Goal: Task Accomplishment & Management: Manage account settings

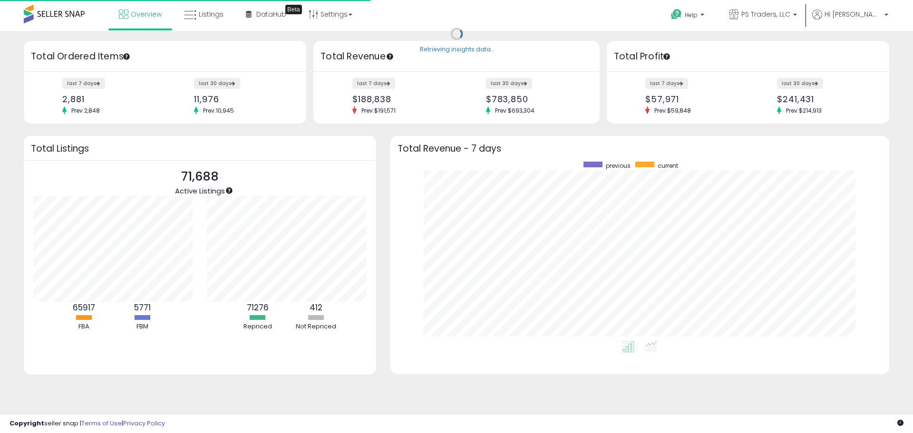
scroll to position [180, 480]
click at [204, 21] on link "Listings" at bounding box center [204, 14] width 54 height 29
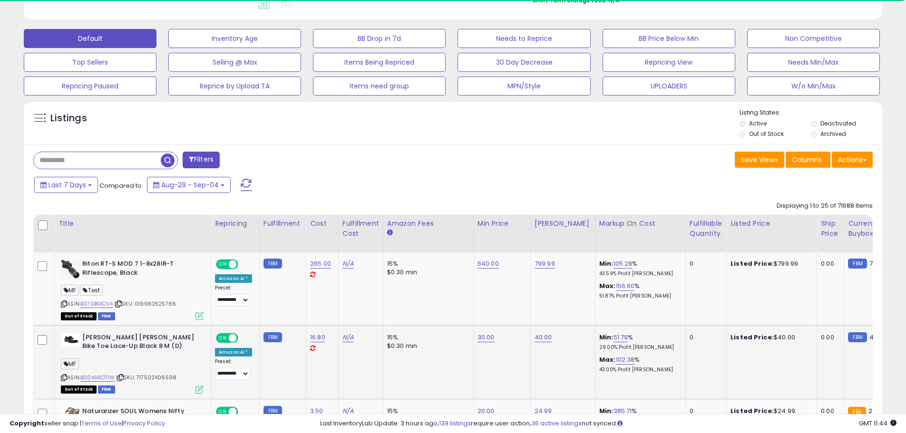
scroll to position [285, 0]
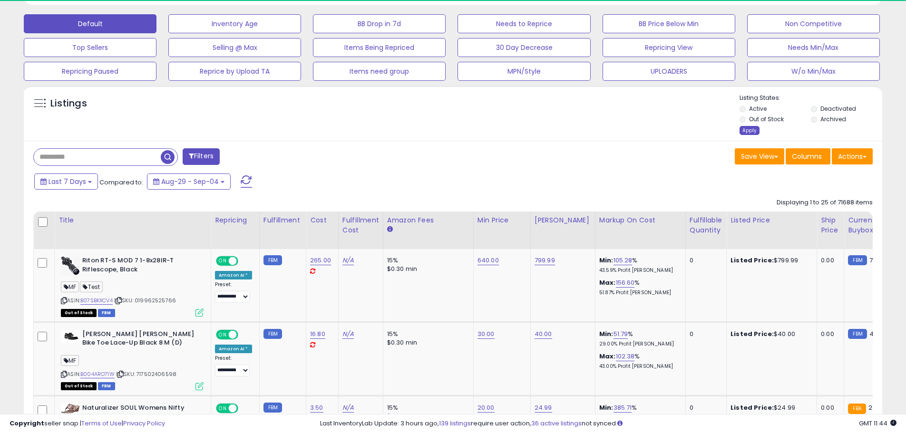
click at [742, 133] on div "Apply" at bounding box center [750, 130] width 20 height 9
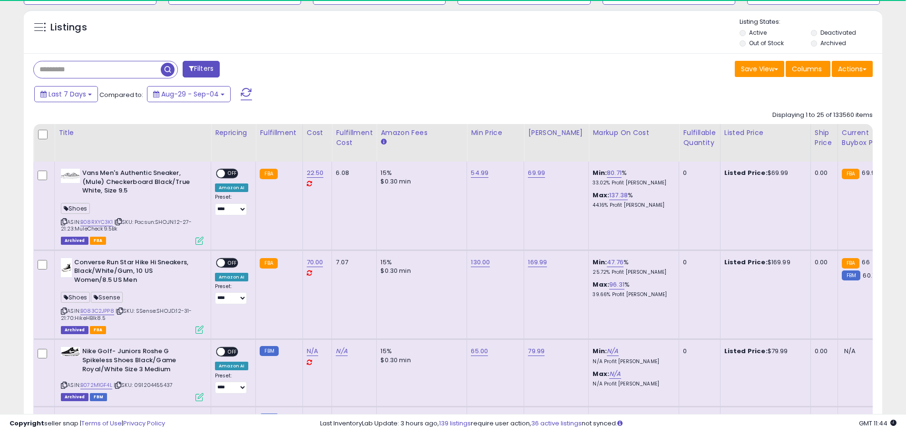
scroll to position [370, 0]
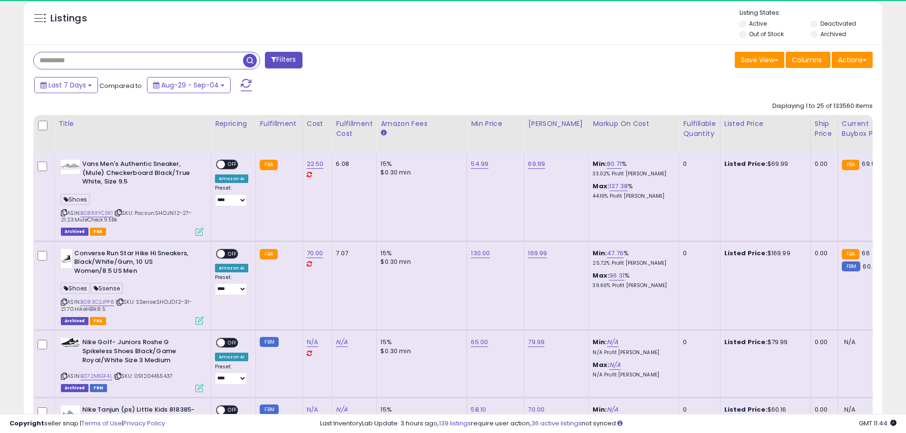
click at [69, 64] on input "text" at bounding box center [138, 60] width 209 height 17
type input "*"
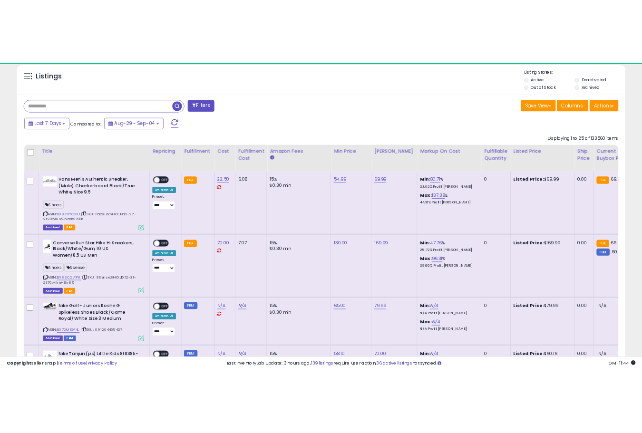
scroll to position [475387, 475238]
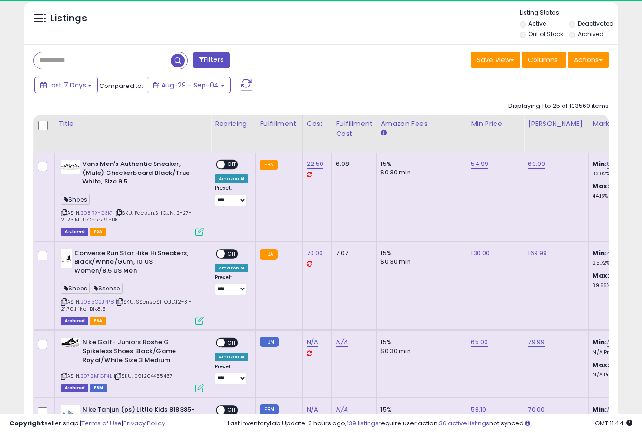
click at [58, 58] on input "text" at bounding box center [102, 60] width 137 height 17
paste input "**********"
type input "**********"
click at [177, 60] on span "button" at bounding box center [178, 61] width 14 height 14
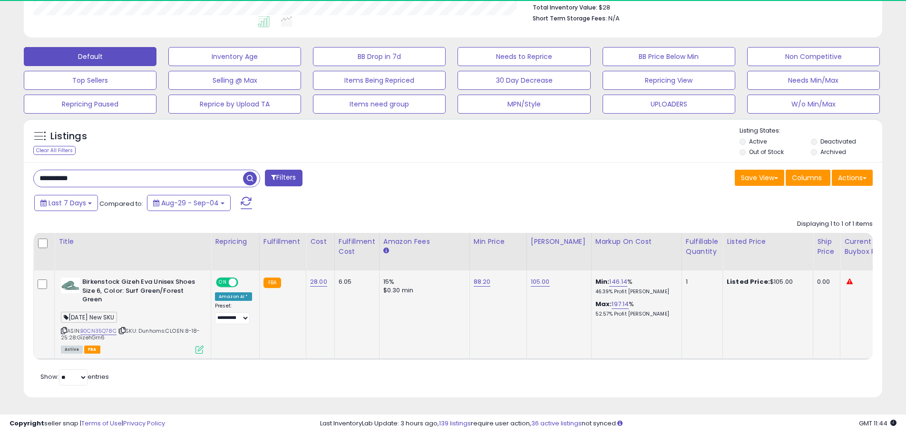
scroll to position [195, 498]
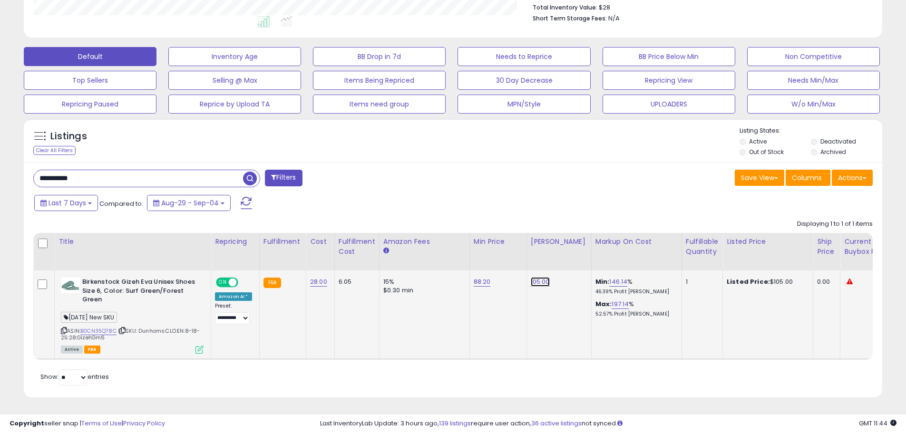
click at [543, 277] on link "105.00" at bounding box center [540, 282] width 19 height 10
drag, startPoint x: 521, startPoint y: 255, endPoint x: 436, endPoint y: 256, distance: 85.6
click at [436, 256] on table "Title Repricing" at bounding box center [759, 296] width 1452 height 127
type input "******"
click button "submit" at bounding box center [563, 258] width 16 height 14
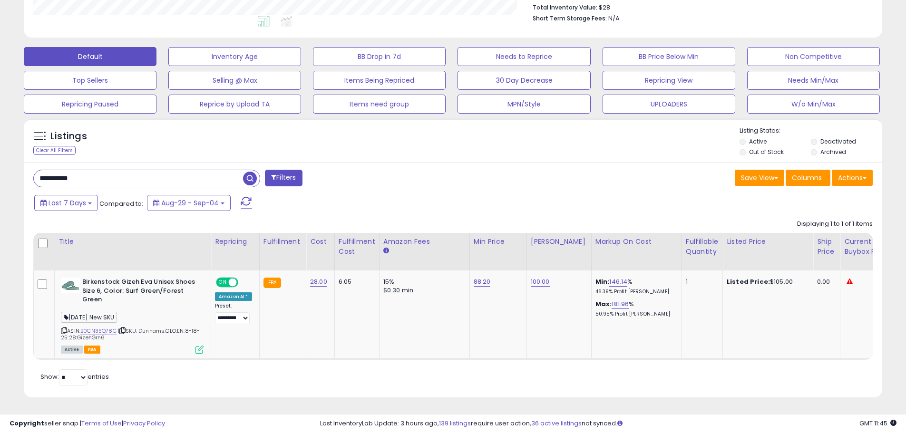
drag, startPoint x: 90, startPoint y: 173, endPoint x: -53, endPoint y: 162, distance: 144.0
paste input "text"
type input "**********"
click at [243, 173] on span "button" at bounding box center [250, 179] width 14 height 14
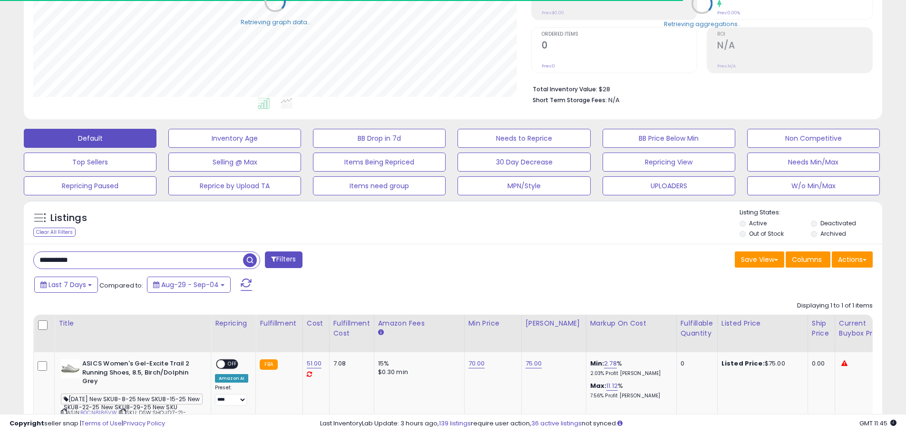
scroll to position [475387, 475084]
click at [538, 360] on link "75.00" at bounding box center [534, 364] width 17 height 10
click at [472, 362] on link "70.00" at bounding box center [476, 364] width 17 height 10
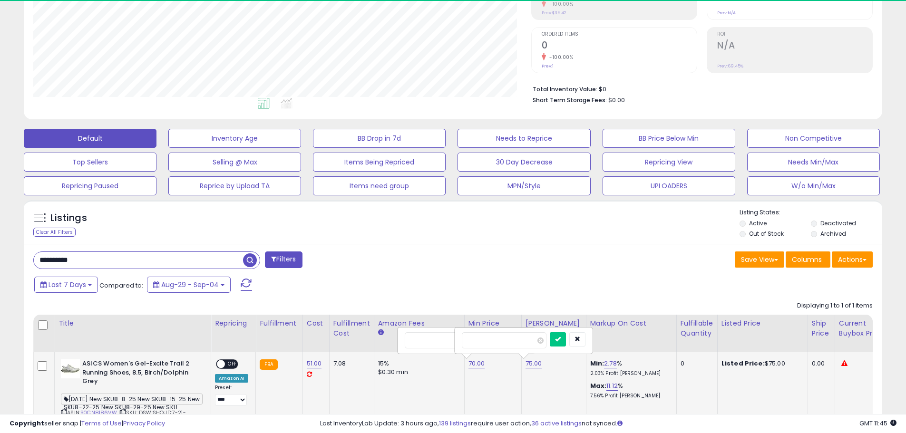
scroll to position [195, 498]
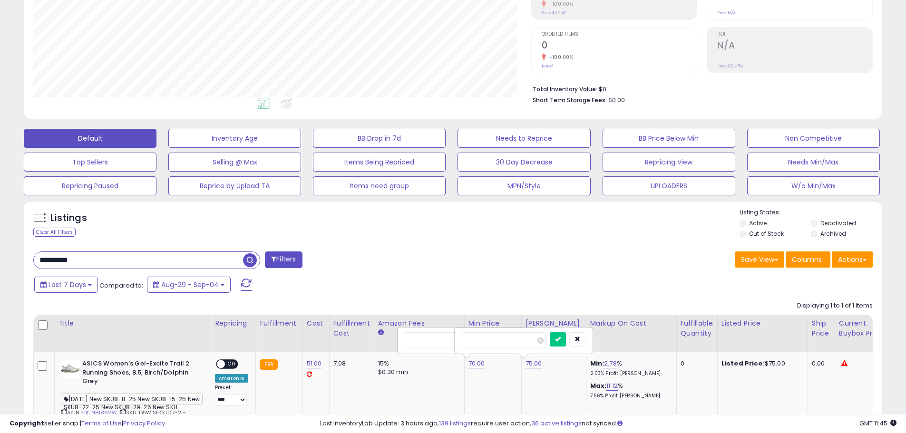
drag, startPoint x: 430, startPoint y: 343, endPoint x: 386, endPoint y: 340, distance: 44.3
click at [386, 340] on table "Title Repricing" at bounding box center [762, 378] width 1459 height 127
type input "*****"
click button "submit" at bounding box center [501, 339] width 16 height 14
click at [527, 360] on link "75.00" at bounding box center [534, 364] width 17 height 10
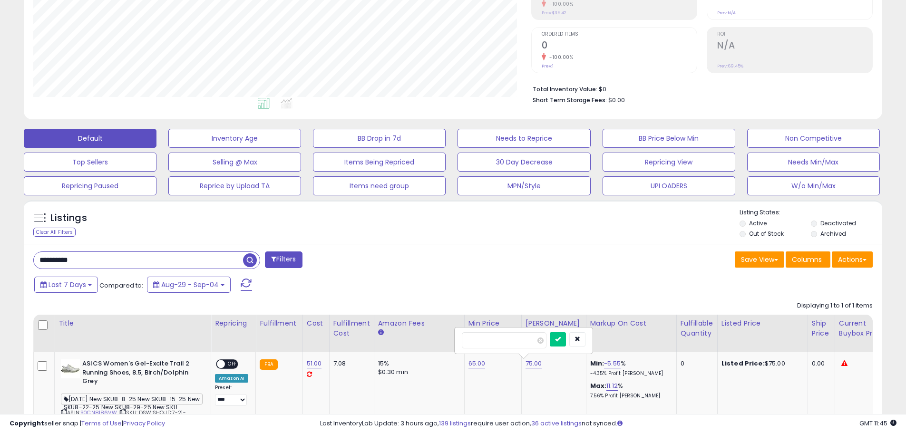
drag, startPoint x: 477, startPoint y: 340, endPoint x: 449, endPoint y: 340, distance: 27.6
click at [449, 340] on table "Title Repricing" at bounding box center [762, 378] width 1459 height 127
type input "*****"
click button "submit" at bounding box center [558, 339] width 16 height 14
